Goal: Information Seeking & Learning: Understand process/instructions

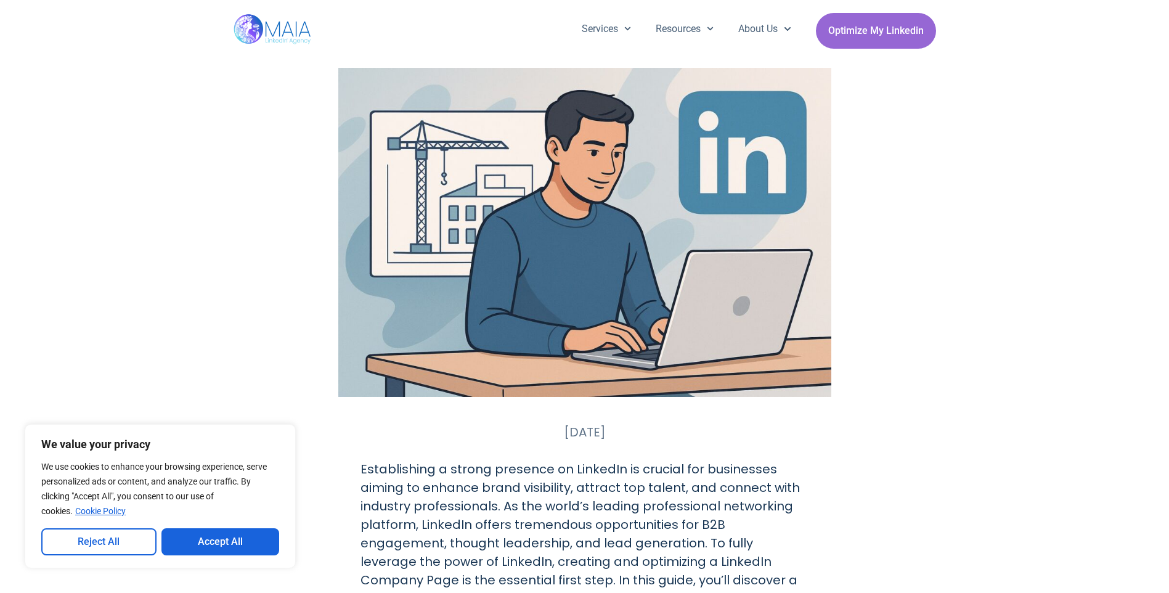
click at [215, 544] on button "Accept All" at bounding box center [221, 541] width 118 height 27
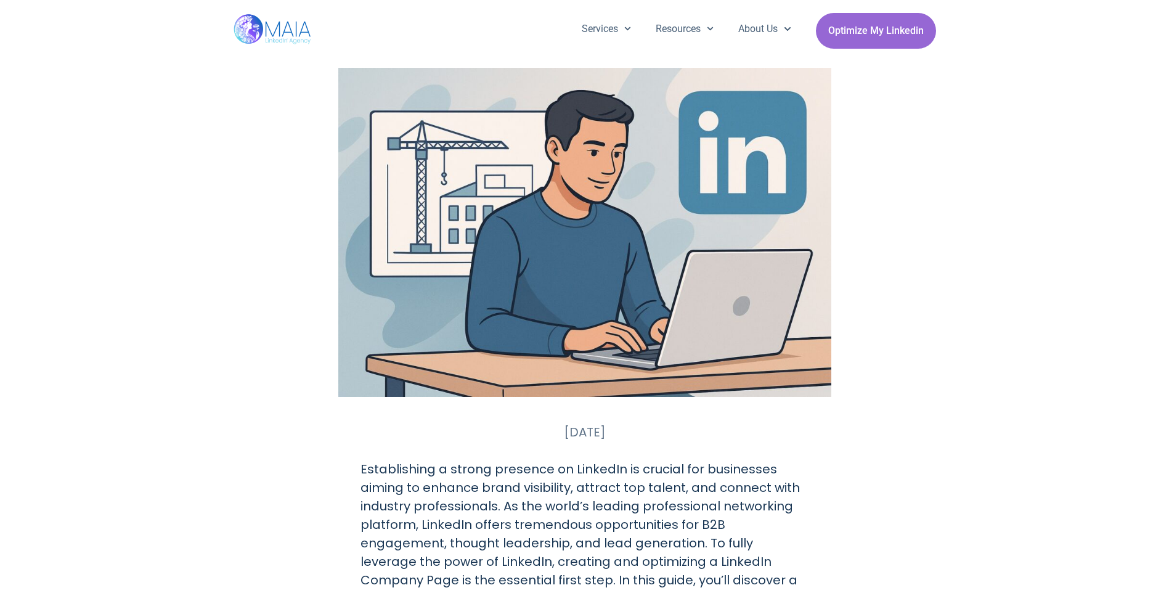
drag, startPoint x: 321, startPoint y: 74, endPoint x: 436, endPoint y: 129, distance: 127.9
click at [436, 129] on div at bounding box center [585, 232] width 703 height 329
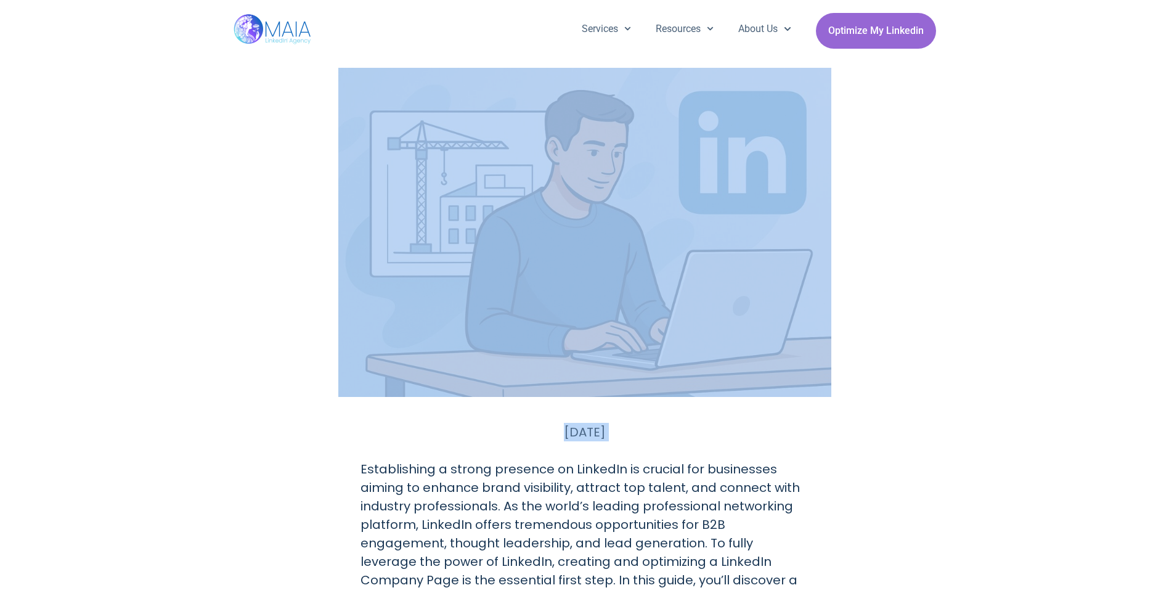
drag, startPoint x: 358, startPoint y: 470, endPoint x: 467, endPoint y: 316, distance: 188.8
drag, startPoint x: 467, startPoint y: 316, endPoint x: 219, endPoint y: 143, distance: 302.3
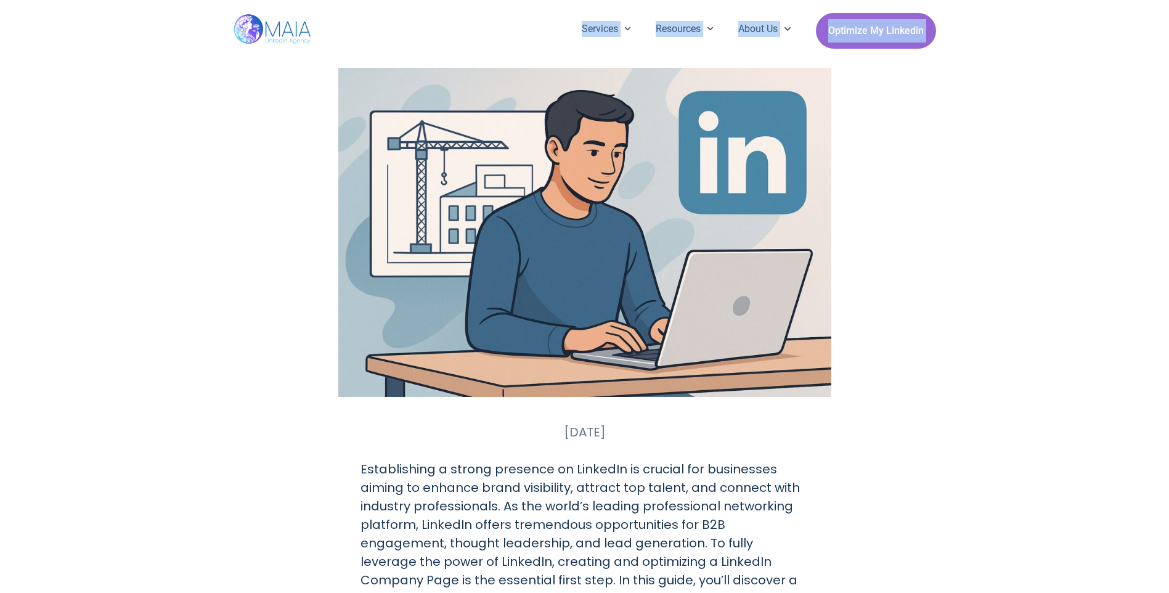
drag, startPoint x: 358, startPoint y: 47, endPoint x: 400, endPoint y: 108, distance: 74.9
drag, startPoint x: 400, startPoint y: 108, endPoint x: 280, endPoint y: 103, distance: 119.7
click at [280, 103] on div at bounding box center [585, 232] width 703 height 329
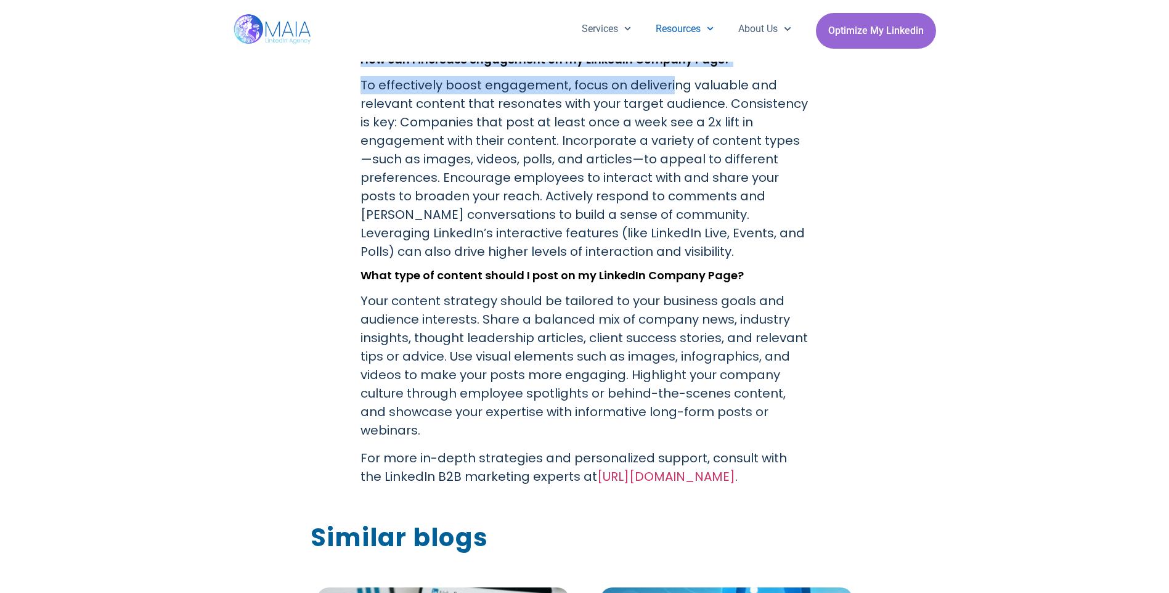
scroll to position [5136, 0]
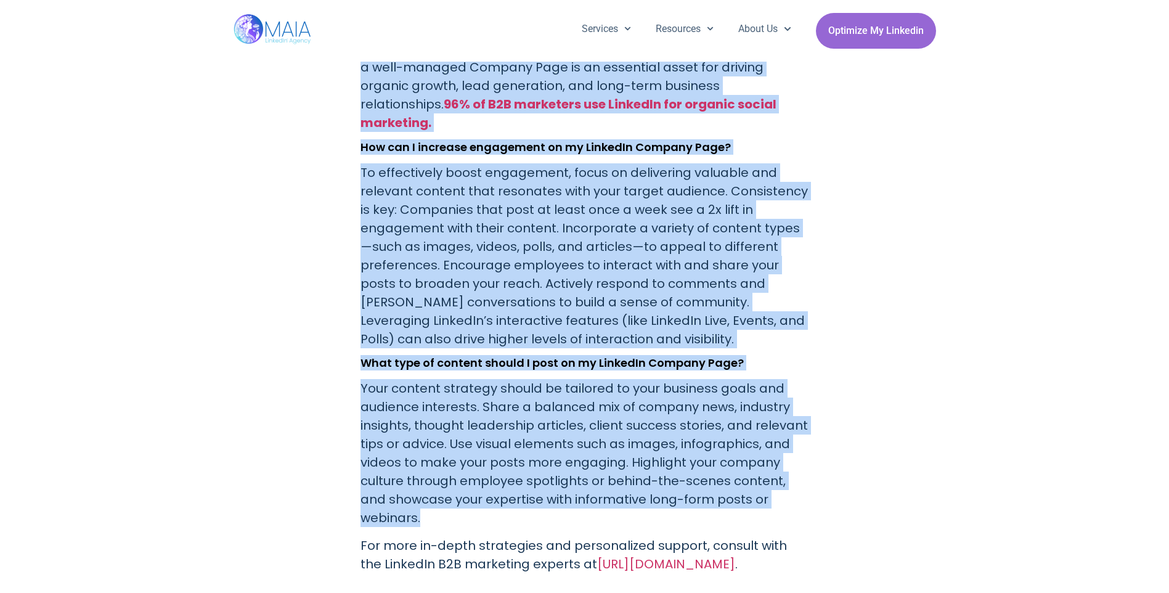
drag, startPoint x: 322, startPoint y: 63, endPoint x: 800, endPoint y: 427, distance: 600.9
drag, startPoint x: 800, startPoint y: 427, endPoint x: 608, endPoint y: 358, distance: 204.0
copy div "[DATE] Establishing a strong presence on LinkedIn is crucial for businesses aim…"
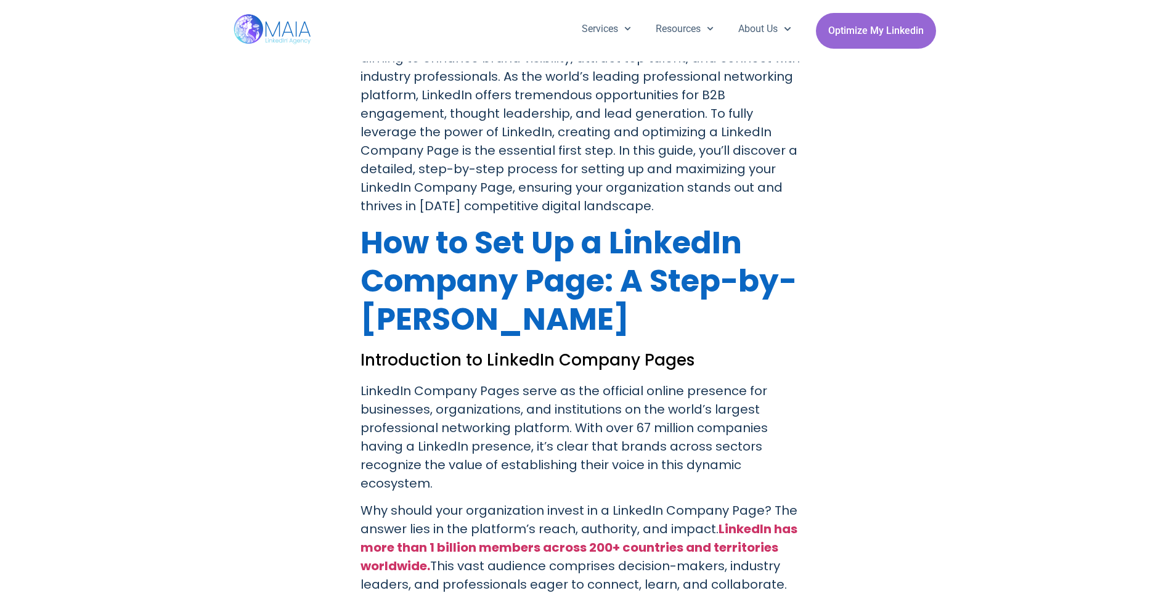
scroll to position [432, 0]
